Goal: Task Accomplishment & Management: Manage account settings

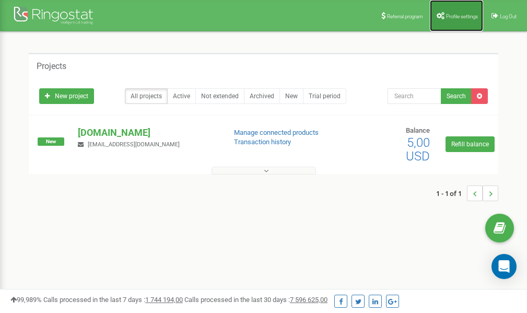
click at [446, 17] on span "Profile settings" at bounding box center [462, 17] width 32 height 6
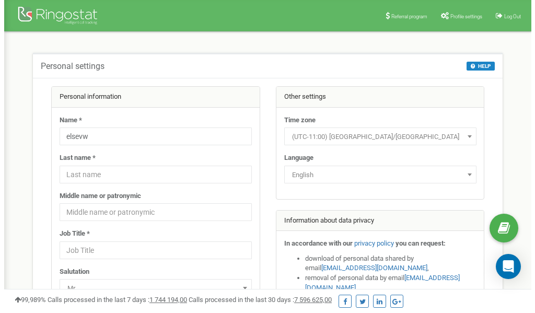
scroll to position [52, 0]
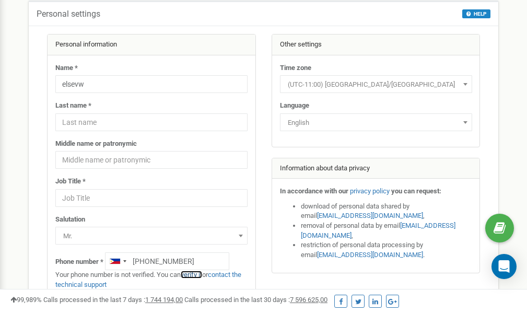
click at [195, 275] on link "verify it" at bounding box center [191, 275] width 21 height 8
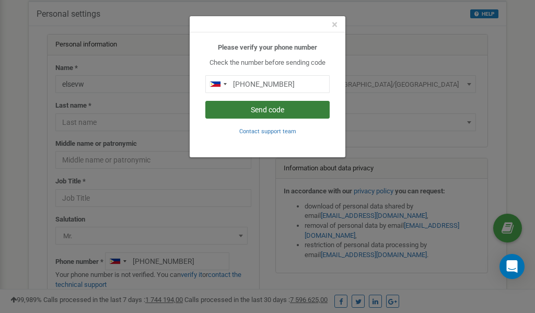
click at [270, 110] on button "Send code" at bounding box center [267, 110] width 124 height 18
